Goal: Information Seeking & Learning: Find specific fact

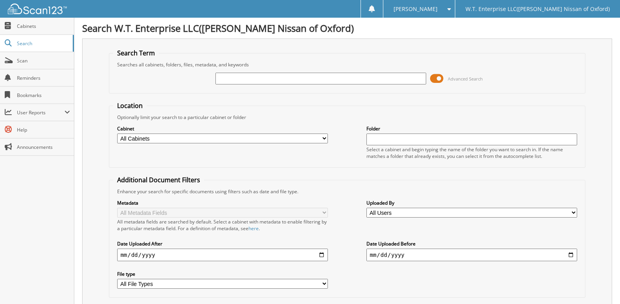
click at [246, 78] on input "text" at bounding box center [320, 79] width 210 height 12
type input "8"
type input "800103"
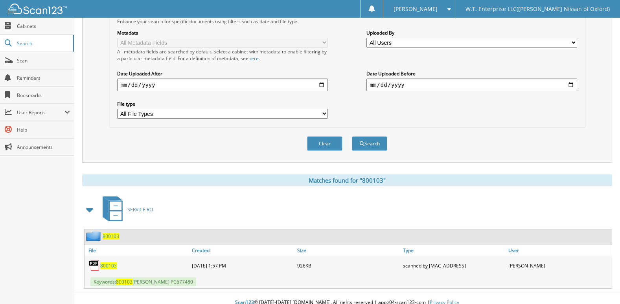
scroll to position [179, 0]
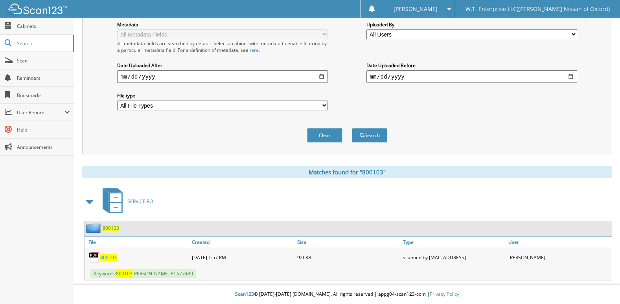
click at [111, 256] on span "800103" at bounding box center [108, 257] width 17 height 7
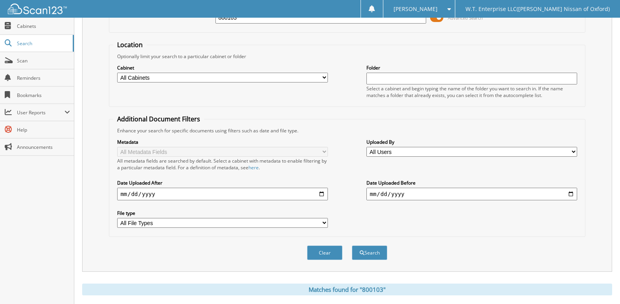
scroll to position [0, 0]
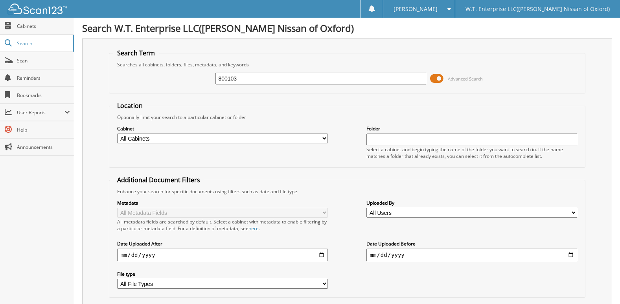
click at [250, 78] on input "800103" at bounding box center [320, 79] width 210 height 12
type input "800660"
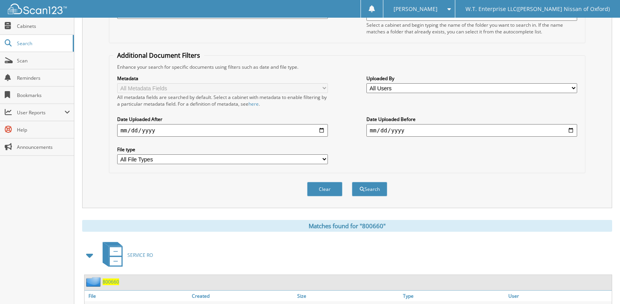
scroll to position [179, 0]
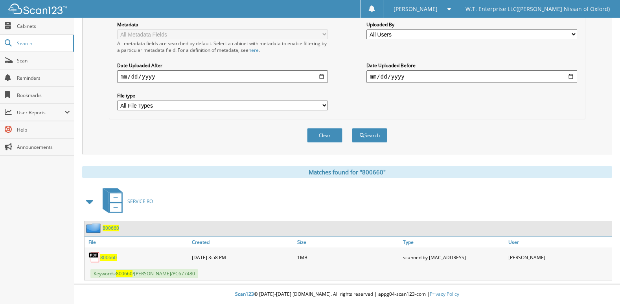
click at [109, 258] on span "800660" at bounding box center [108, 257] width 17 height 7
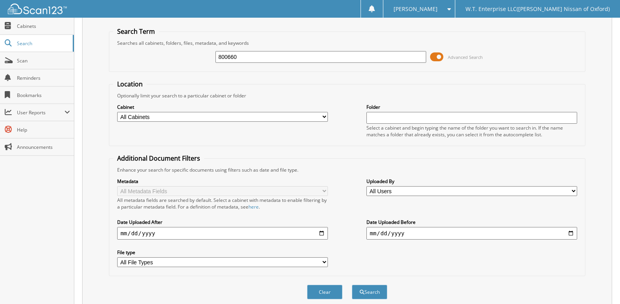
drag, startPoint x: 243, startPoint y: 57, endPoint x: 168, endPoint y: 61, distance: 74.4
click at [168, 61] on div "800660 Advanced Search" at bounding box center [346, 56] width 467 height 21
type input "801024"
click at [352, 285] on button "Search" at bounding box center [369, 292] width 35 height 15
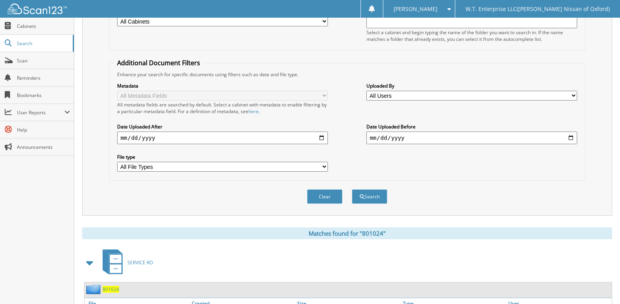
scroll to position [197, 0]
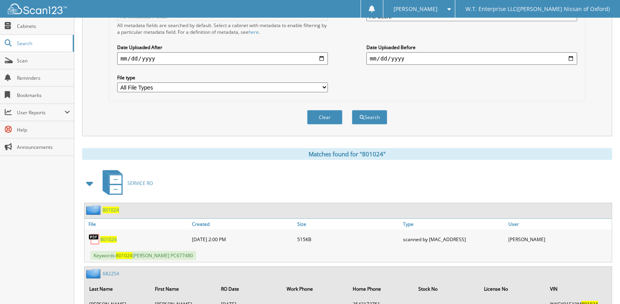
click at [109, 241] on span "801024" at bounding box center [108, 239] width 17 height 7
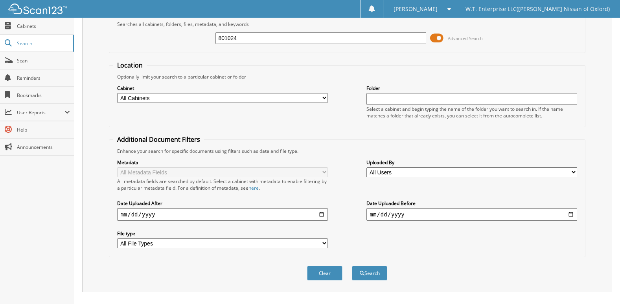
scroll to position [0, 0]
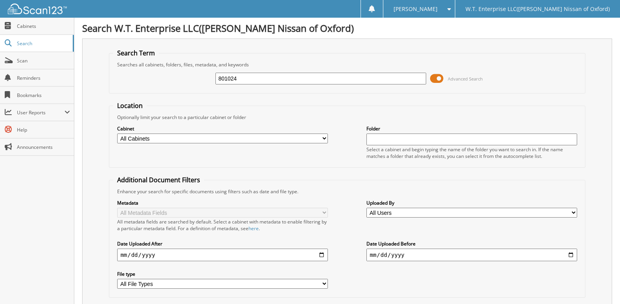
drag, startPoint x: 246, startPoint y: 78, endPoint x: 175, endPoint y: 91, distance: 73.2
click at [175, 91] on fieldset "Search Term Searches all cabinets, folders, files, metadata, and keywords 80102…" at bounding box center [347, 71] width 476 height 45
type input "801202"
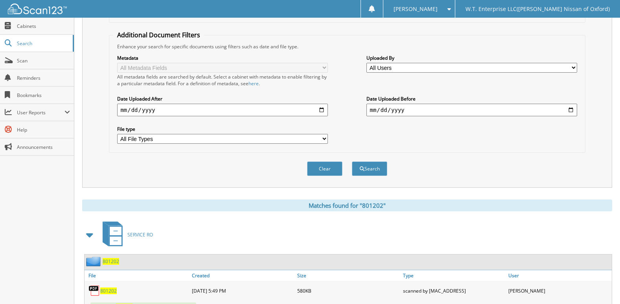
scroll to position [179, 0]
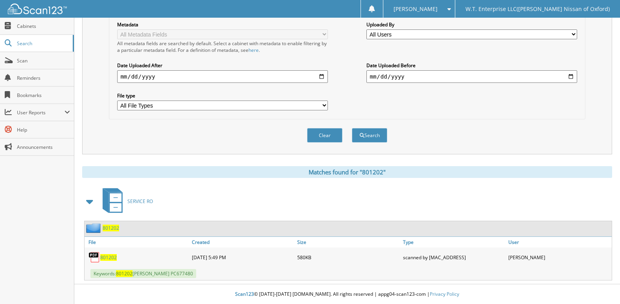
click at [106, 257] on span "801202" at bounding box center [108, 257] width 17 height 7
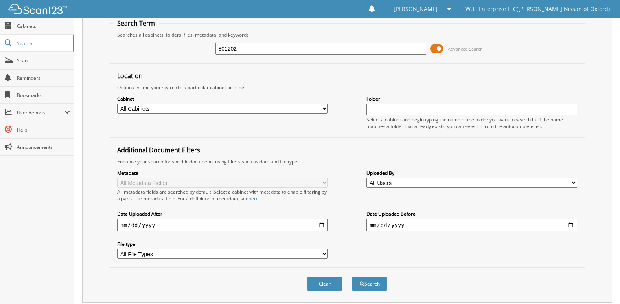
scroll to position [0, 0]
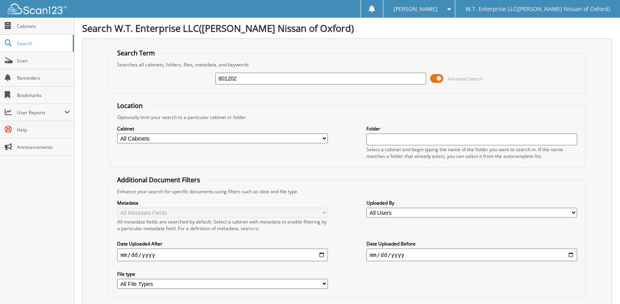
drag, startPoint x: 241, startPoint y: 77, endPoint x: 83, endPoint y: 89, distance: 158.5
click at [83, 89] on div "Search Term Searches all cabinets, folders, files, metadata, and keywords 80120…" at bounding box center [347, 186] width 530 height 294
type input "805109"
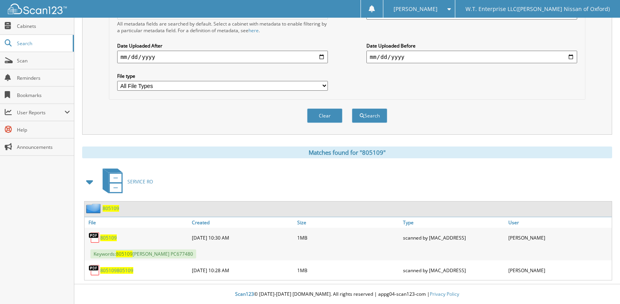
scroll to position [199, 0]
click at [106, 238] on span "805109" at bounding box center [108, 238] width 17 height 7
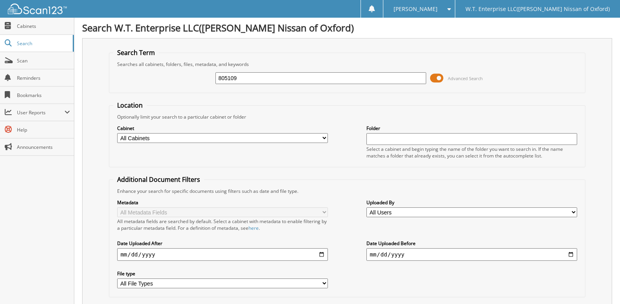
scroll to position [0, 0]
drag, startPoint x: 239, startPoint y: 78, endPoint x: 159, endPoint y: 83, distance: 80.7
click at [159, 83] on div "805109 Advanced Search" at bounding box center [346, 78] width 467 height 21
click at [469, 101] on form "Search Term Searches all cabinets, folders, files, metadata, and keywords Advan…" at bounding box center [347, 189] width 476 height 281
